Goal: Ask a question

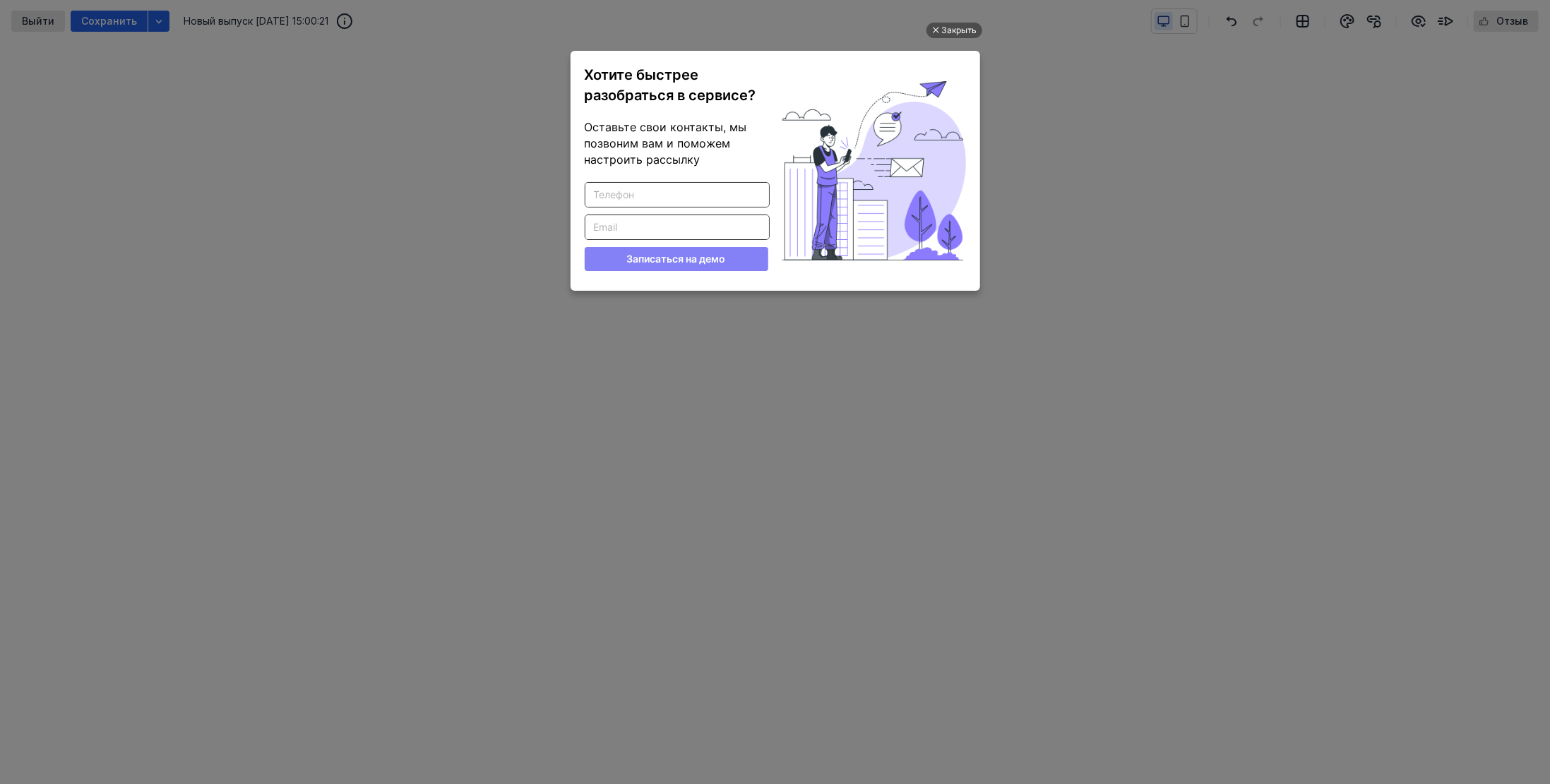
click at [696, 199] on input "Введите корректный телефон" at bounding box center [677, 195] width 184 height 24
click at [701, 212] on div "Введите корректный телефон Введите корректный Email Записаться на демо" at bounding box center [676, 227] width 184 height 89
click at [692, 149] on span "Оставьте свои контакты, мы позвоним вам и поможем настроить рассылку" at bounding box center [666, 143] width 162 height 46
click at [614, 191] on input "Введите корректный телефон" at bounding box center [677, 195] width 184 height 24
click at [618, 226] on input "Введите корректный Email" at bounding box center [677, 227] width 184 height 24
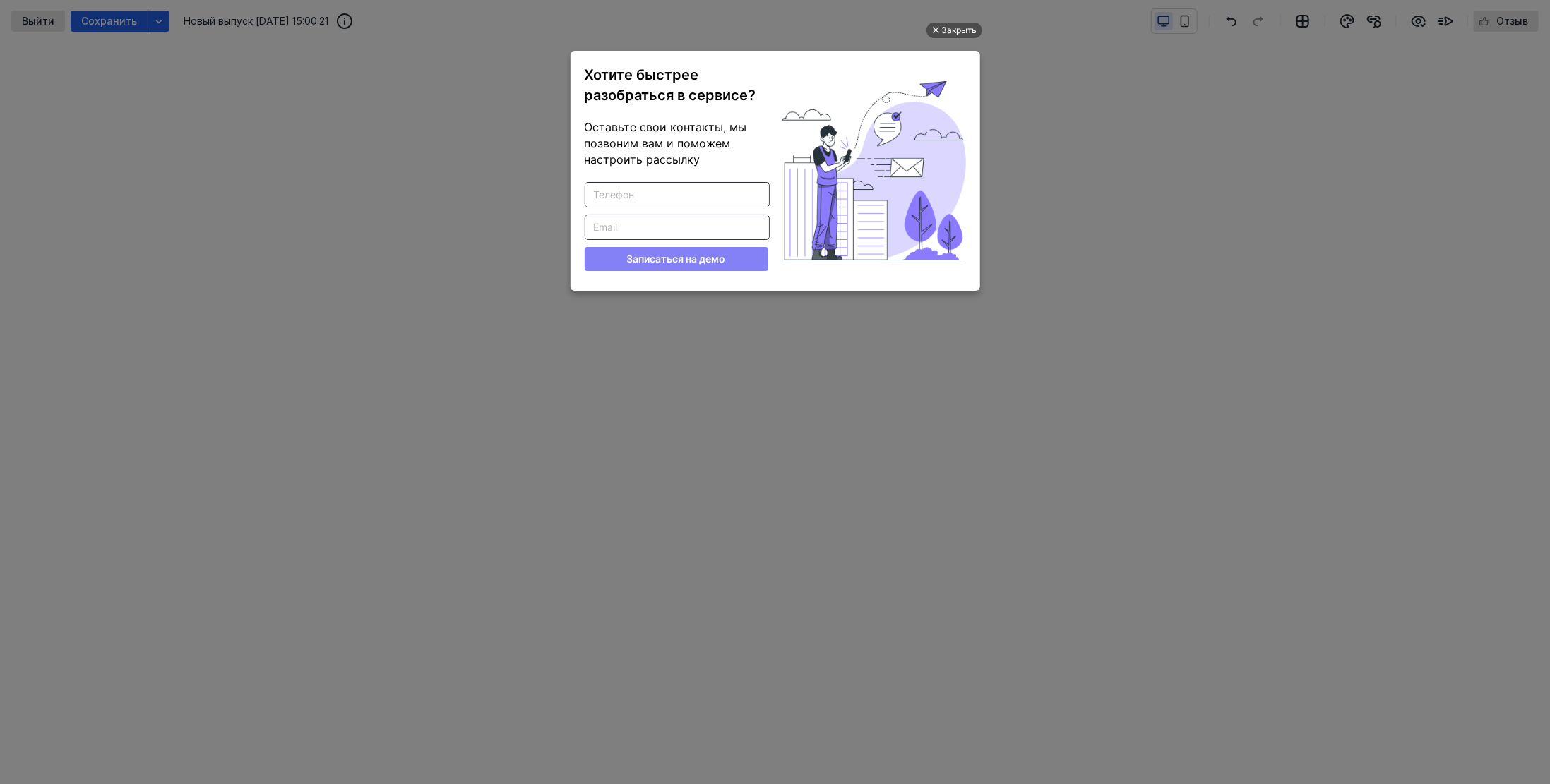
click at [640, 187] on input "Введите корректный телефон" at bounding box center [677, 195] width 184 height 24
drag, startPoint x: 652, startPoint y: 226, endPoint x: 674, endPoint y: 210, distance: 27.2
click at [653, 226] on input "Введите корректный Email" at bounding box center [677, 227] width 184 height 24
click at [670, 197] on input "Введите корректный телефон" at bounding box center [677, 195] width 184 height 24
drag, startPoint x: 663, startPoint y: 220, endPoint x: 664, endPoint y: 191, distance: 29.0
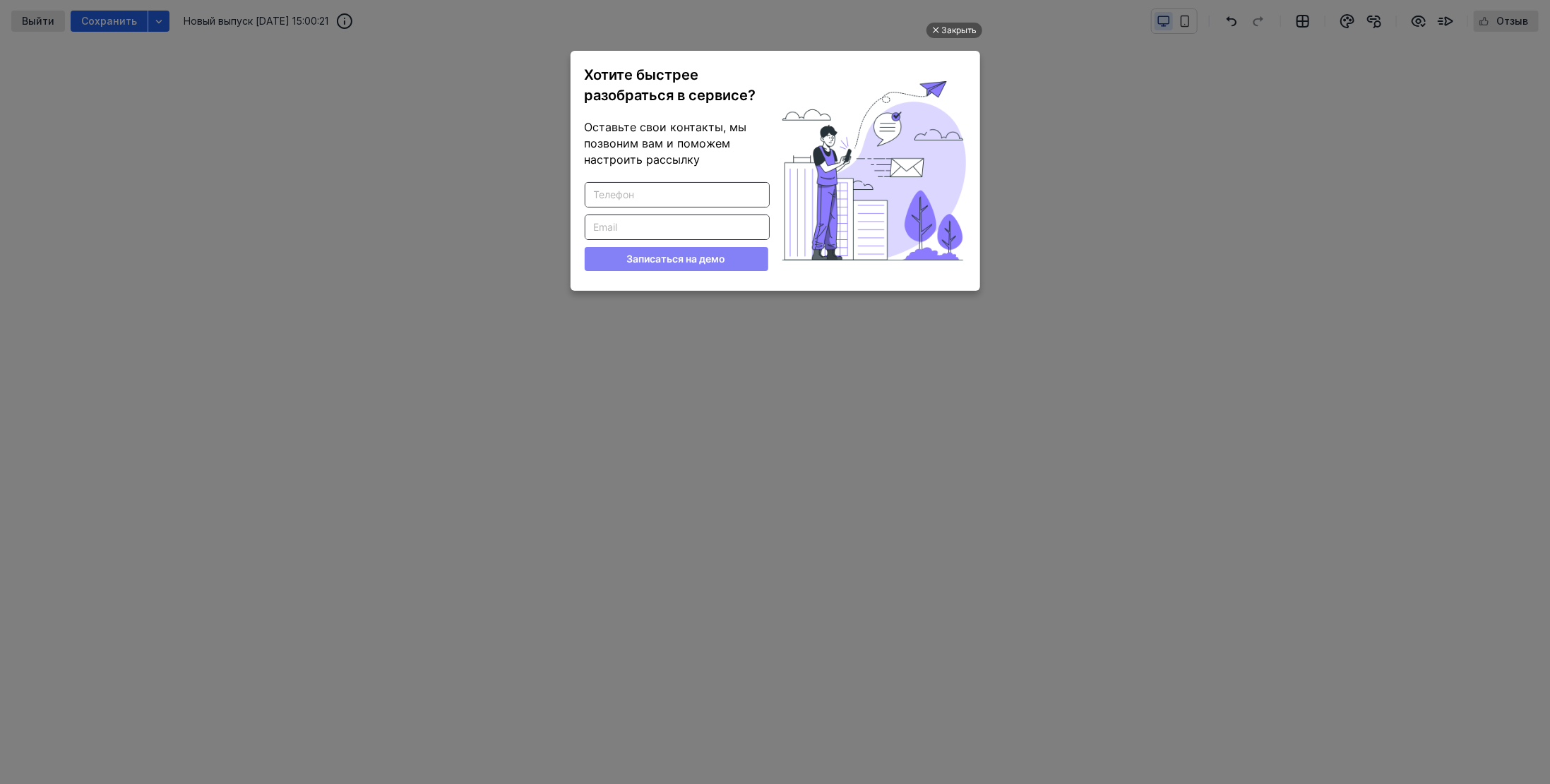
click at [662, 220] on input "Введите корректный Email" at bounding box center [677, 227] width 184 height 24
drag, startPoint x: 664, startPoint y: 191, endPoint x: 663, endPoint y: 219, distance: 28.0
click at [664, 191] on input "Введите корректный телефон" at bounding box center [677, 195] width 184 height 24
click at [1346, 307] on ul "Закрыть Хотите быстрее разобраться в сервисе? Оставьте свои контакты, мы позвон…" at bounding box center [775, 393] width 1550 height 784
